Goal: Contribute content

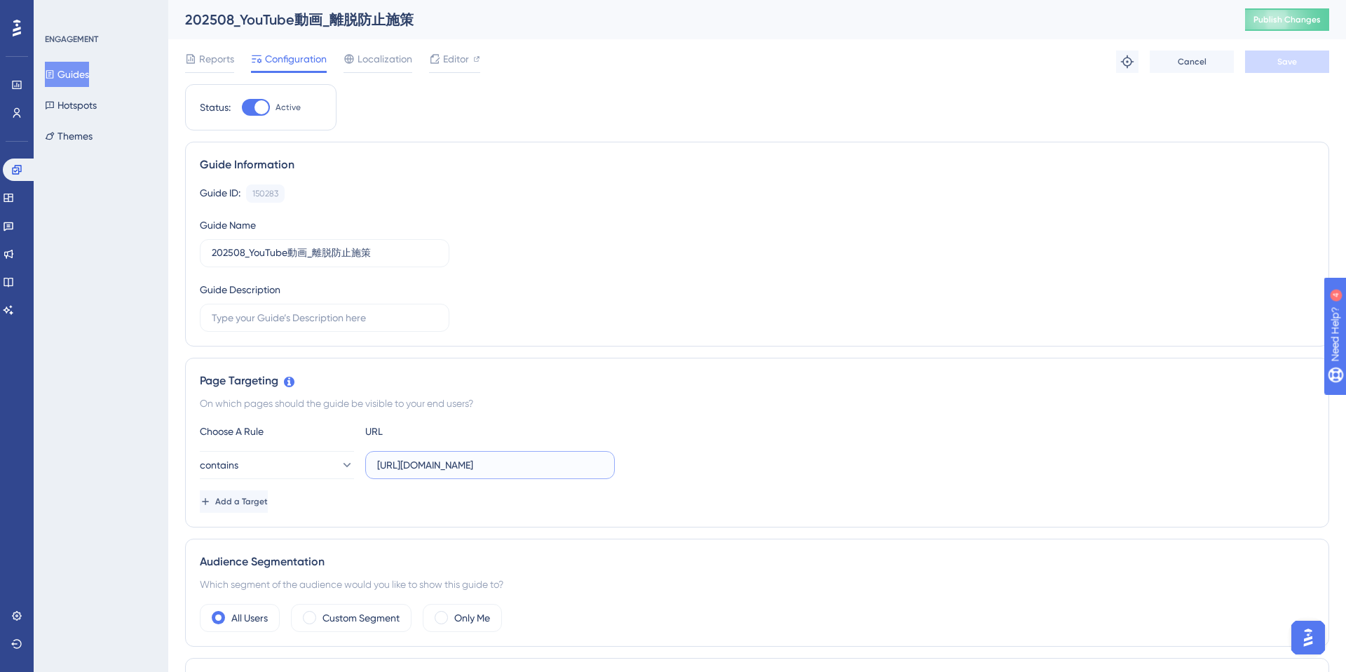
click at [484, 458] on input "[URL][DOMAIN_NAME]" at bounding box center [490, 464] width 226 height 15
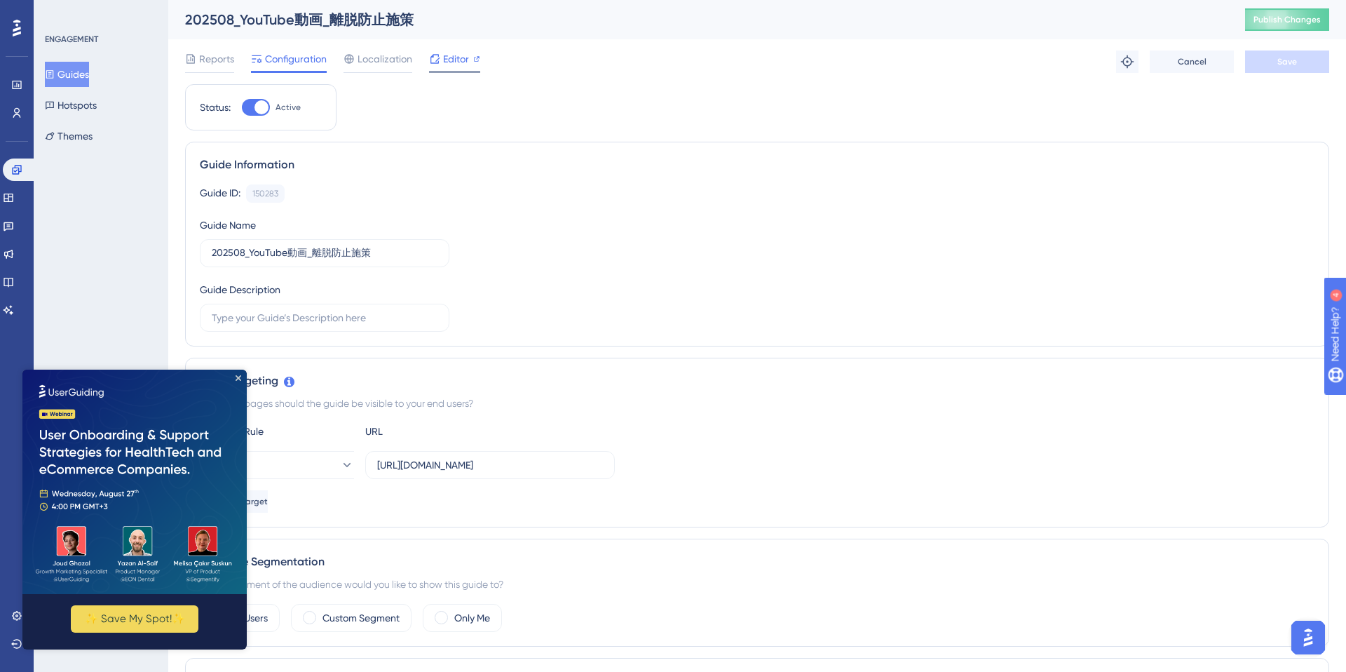
click at [451, 64] on span "Editor" at bounding box center [456, 58] width 26 height 17
click at [450, 67] on div "Editor" at bounding box center [454, 61] width 51 height 22
click at [517, 462] on input "[URL][DOMAIN_NAME]" at bounding box center [490, 464] width 226 height 15
click at [1269, 18] on span "Publish Changes" at bounding box center [1287, 19] width 67 height 11
